Goal: Navigation & Orientation: Find specific page/section

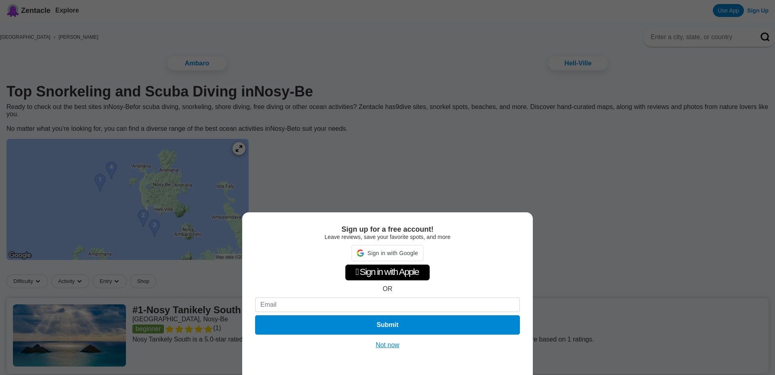
click at [262, 157] on div "Sign up for a free account! Leave reviews, save your favorite spots, and more S…" at bounding box center [387, 187] width 775 height 375
click at [262, 158] on div "Sign up for a free account! Leave reviews, save your favorite spots, and more …" at bounding box center [387, 187] width 775 height 375
click at [379, 346] on button "Not now" at bounding box center [387, 345] width 29 height 8
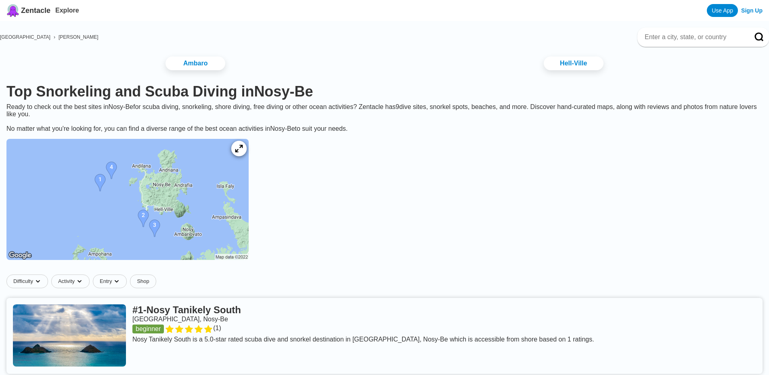
click at [243, 153] on icon at bounding box center [239, 149] width 8 height 8
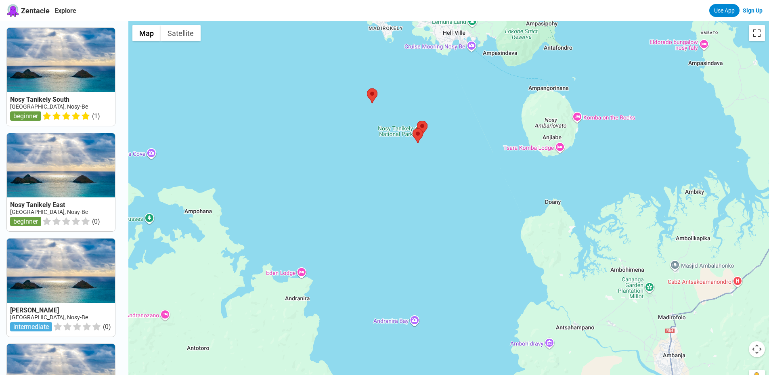
click at [759, 38] on button "Toggle fullscreen view" at bounding box center [757, 33] width 16 height 16
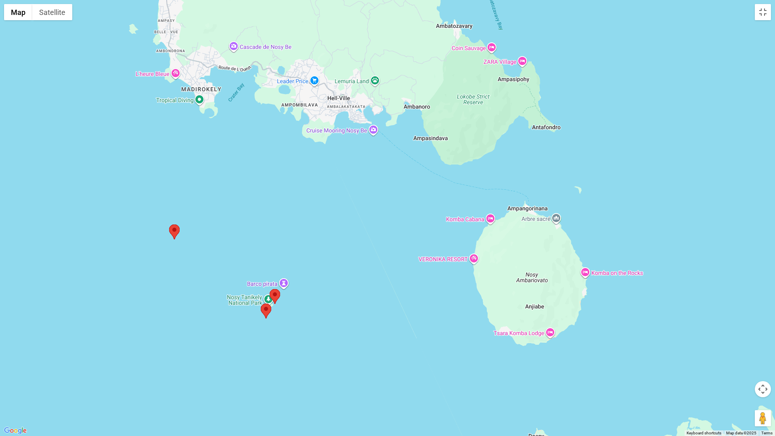
drag, startPoint x: 445, startPoint y: 111, endPoint x: 430, endPoint y: 213, distance: 102.5
click at [430, 213] on div at bounding box center [387, 218] width 775 height 436
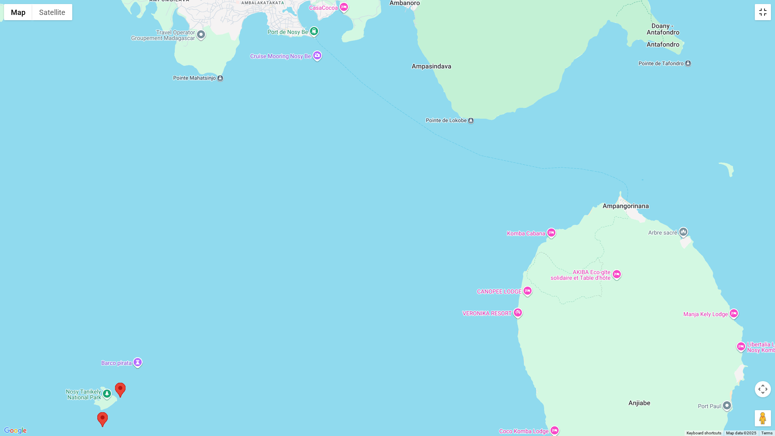
click at [768, 14] on button "Toggle fullscreen view" at bounding box center [763, 12] width 16 height 16
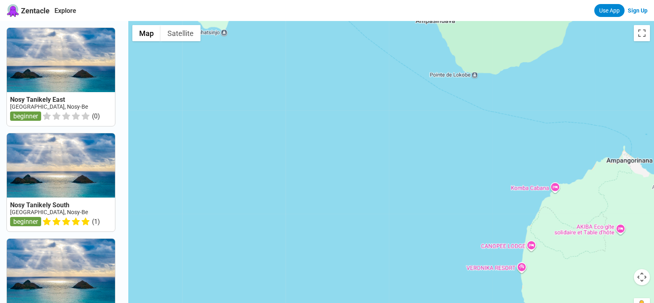
click at [528, 134] on div at bounding box center [391, 172] width 526 height 303
